Goal: Find contact information: Find contact information

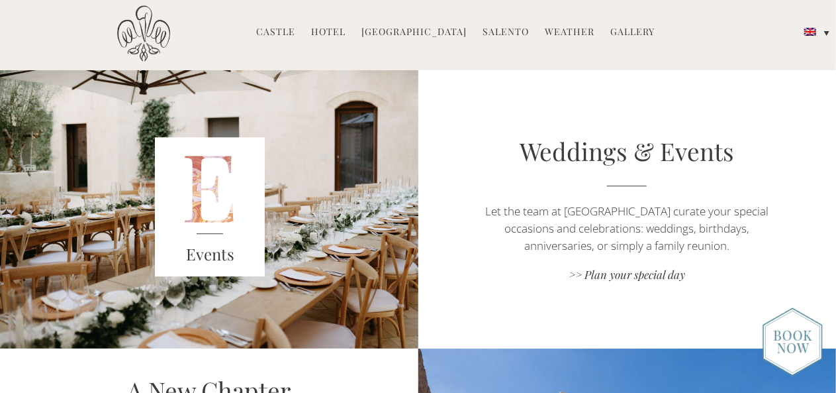
scroll to position [1668, 0]
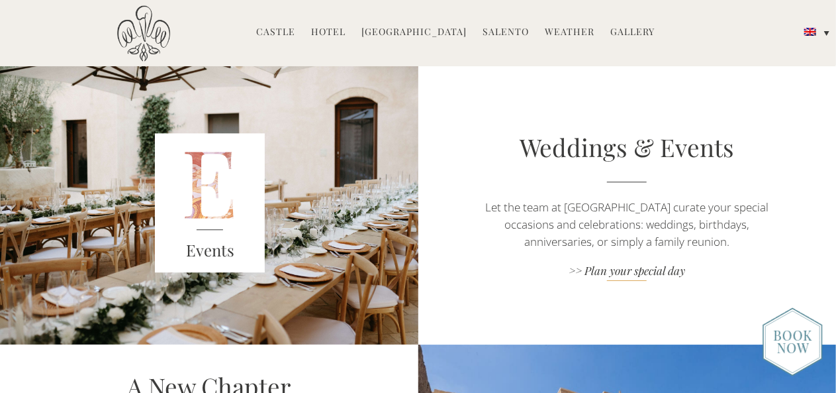
click at [613, 265] on link ">> Plan your special day" at bounding box center [627, 272] width 293 height 18
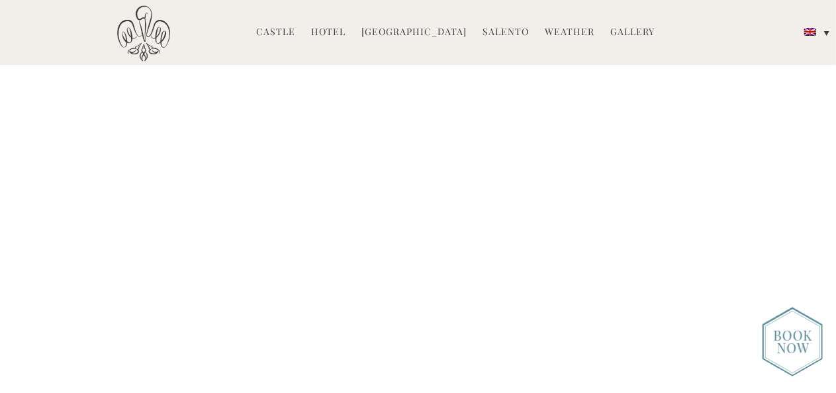
scroll to position [2412, 0]
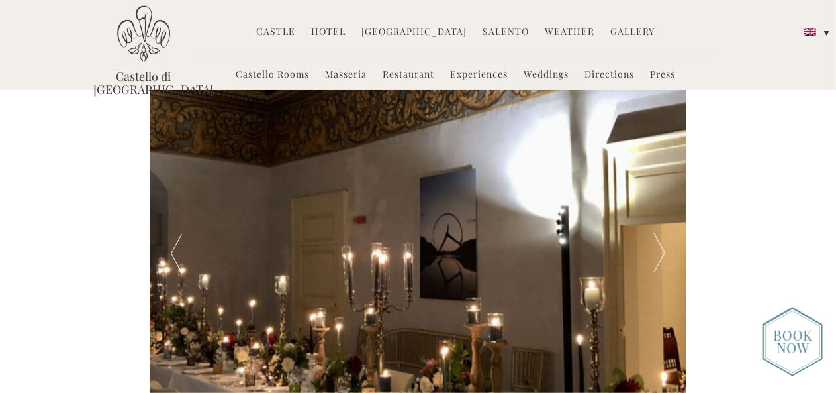
click at [659, 216] on div at bounding box center [660, 253] width 54 height 357
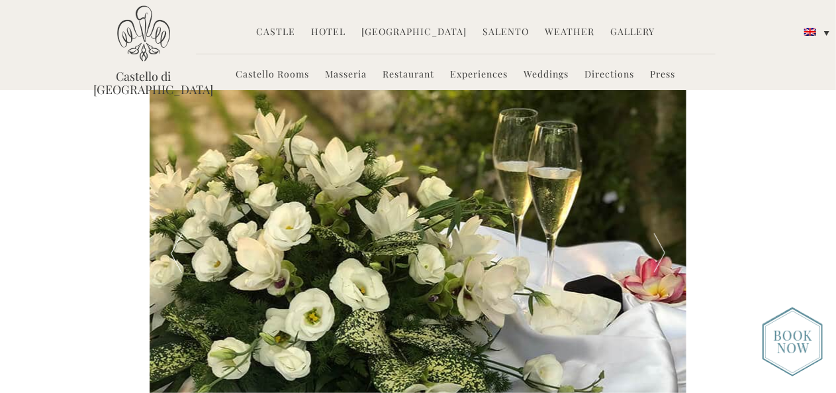
click at [659, 216] on div at bounding box center [660, 253] width 54 height 357
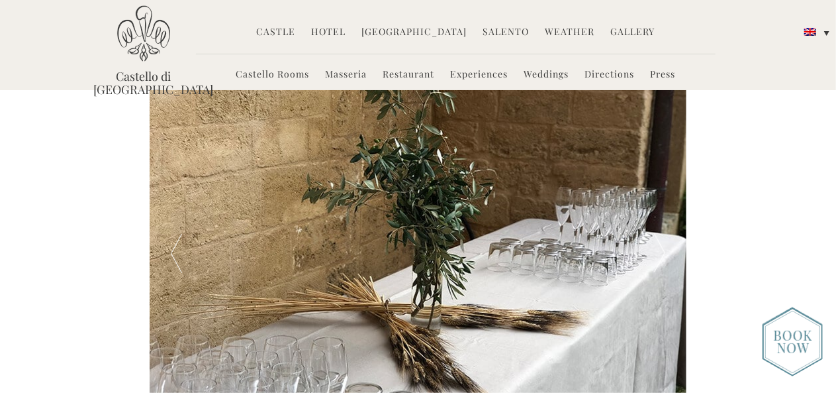
click at [659, 216] on div at bounding box center [660, 253] width 54 height 357
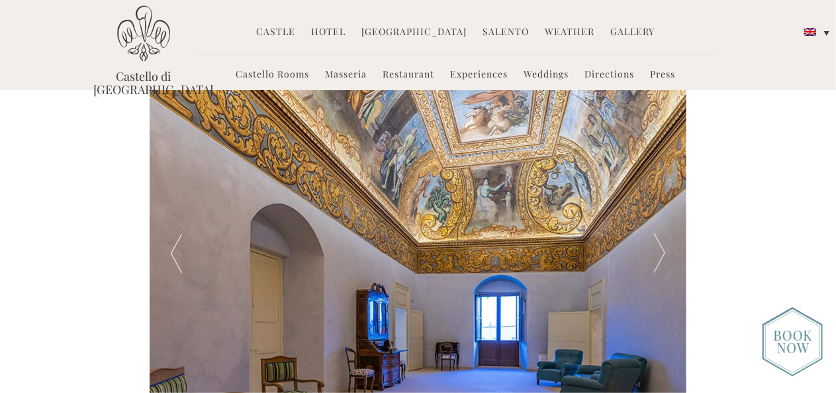
click at [659, 216] on div at bounding box center [660, 253] width 54 height 357
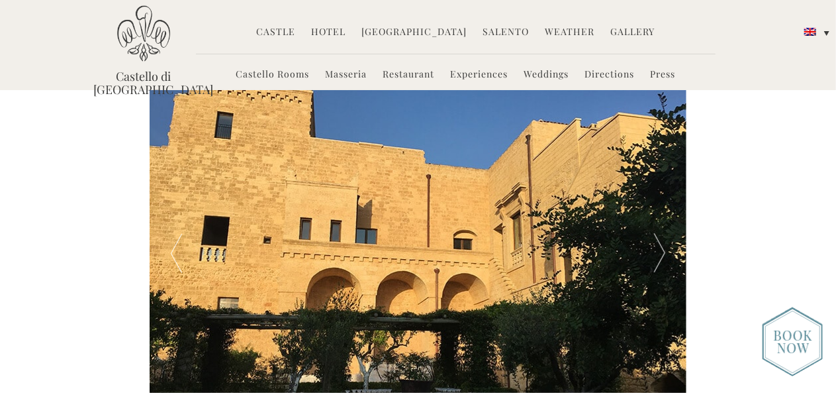
click at [659, 216] on div at bounding box center [660, 253] width 54 height 357
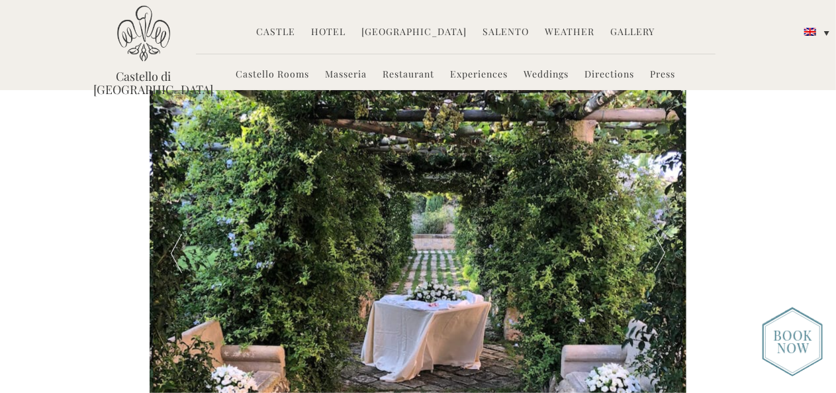
click at [659, 216] on div at bounding box center [660, 253] width 54 height 357
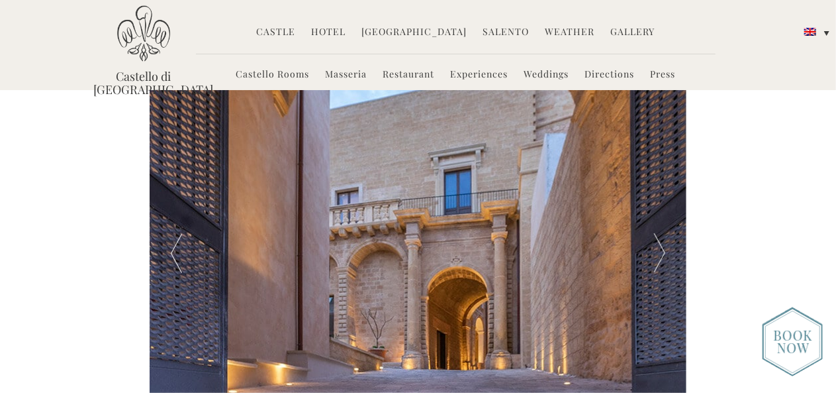
click at [659, 216] on div at bounding box center [660, 253] width 54 height 357
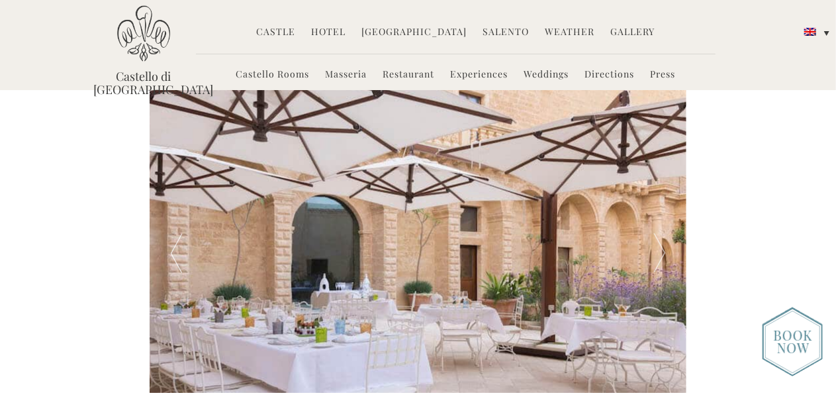
click at [659, 216] on div at bounding box center [660, 253] width 54 height 357
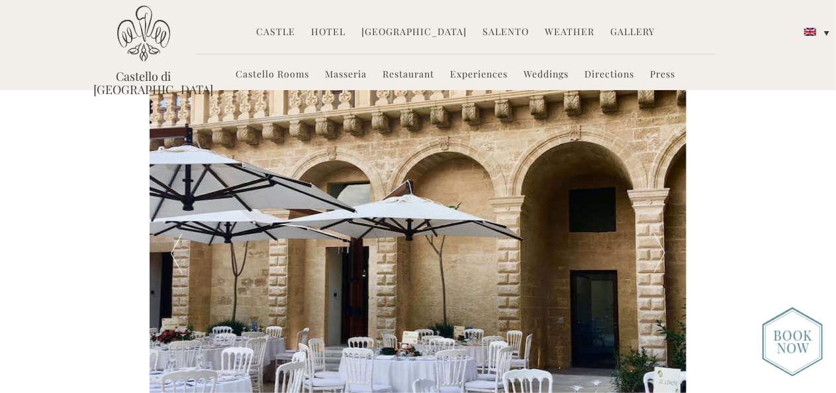
click at [659, 216] on div at bounding box center [660, 253] width 54 height 357
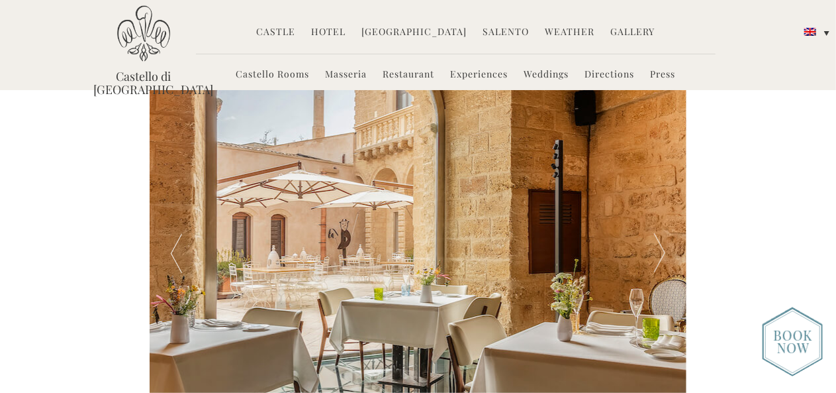
click at [659, 216] on div at bounding box center [660, 253] width 54 height 357
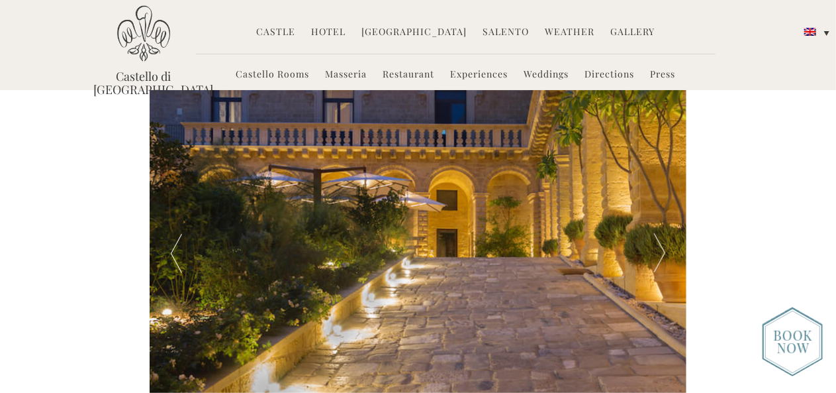
click at [659, 216] on div at bounding box center [660, 253] width 54 height 357
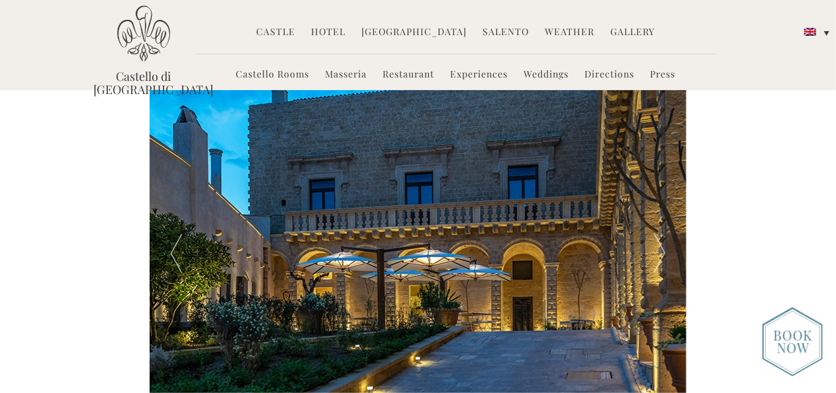
click at [659, 216] on div at bounding box center [660, 253] width 54 height 357
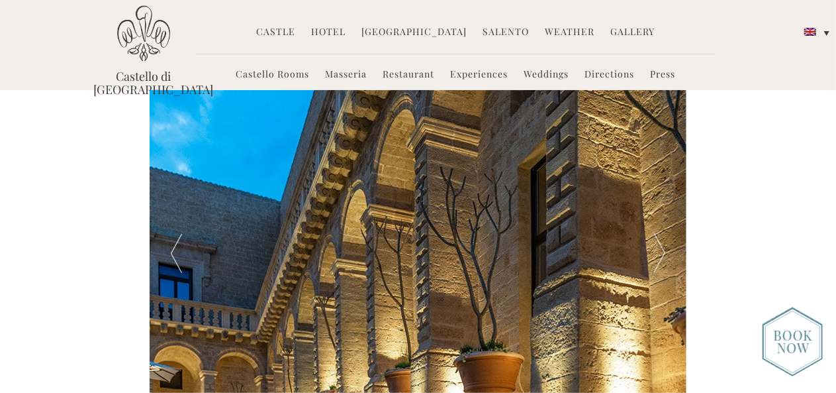
click at [659, 216] on div at bounding box center [660, 253] width 54 height 357
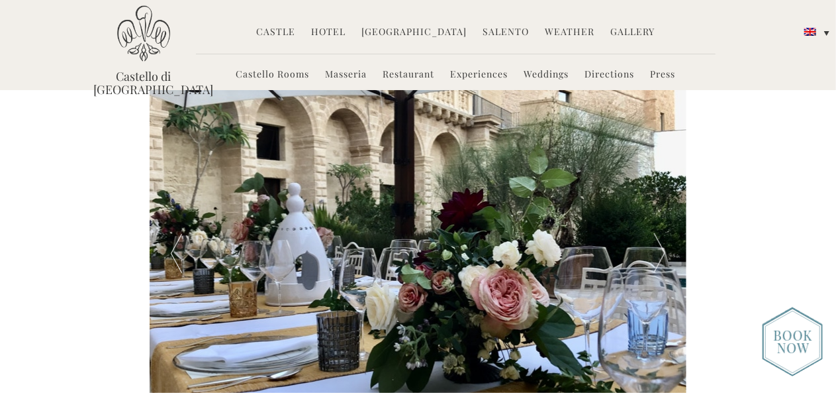
click at [659, 216] on div at bounding box center [660, 253] width 54 height 357
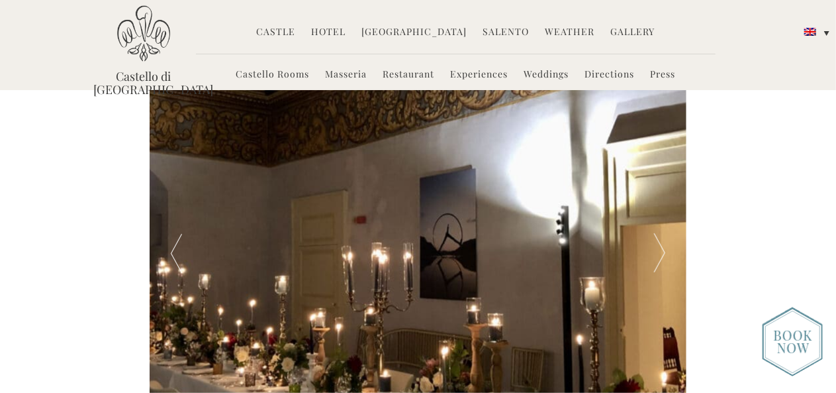
click at [659, 216] on div at bounding box center [660, 253] width 54 height 357
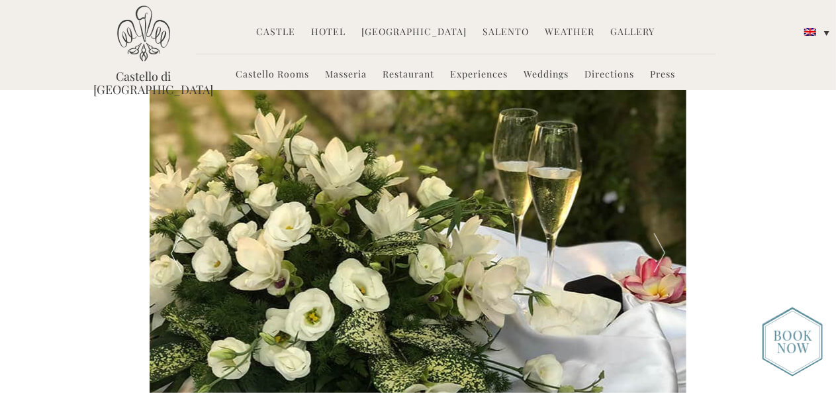
click at [659, 216] on div at bounding box center [660, 253] width 54 height 357
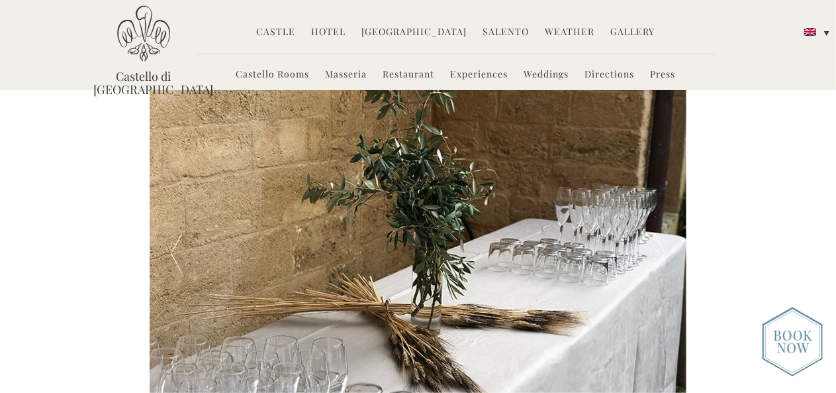
click at [659, 216] on div at bounding box center [660, 253] width 54 height 357
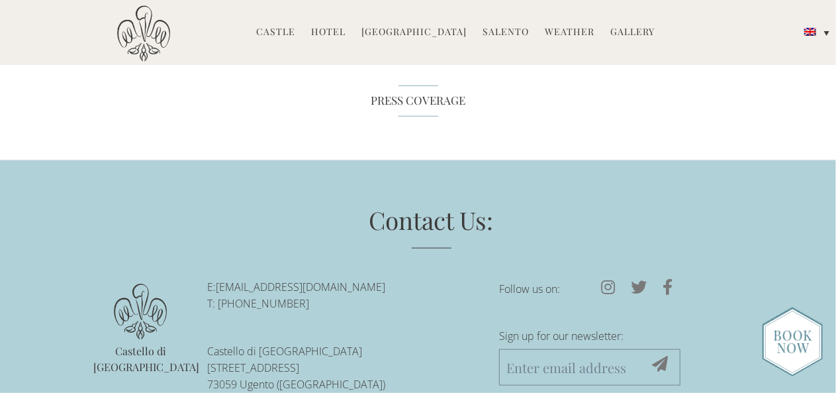
scroll to position [5555, 0]
drag, startPoint x: 389, startPoint y: 230, endPoint x: 216, endPoint y: 227, distance: 172.1
click at [216, 278] on p "E: [EMAIL_ADDRESS][DOMAIN_NAME] T: [PHONE_NUMBER]" at bounding box center [343, 294] width 272 height 33
copy p "[EMAIL_ADDRESS][DOMAIN_NAME]"
